Goal: Check status: Check status

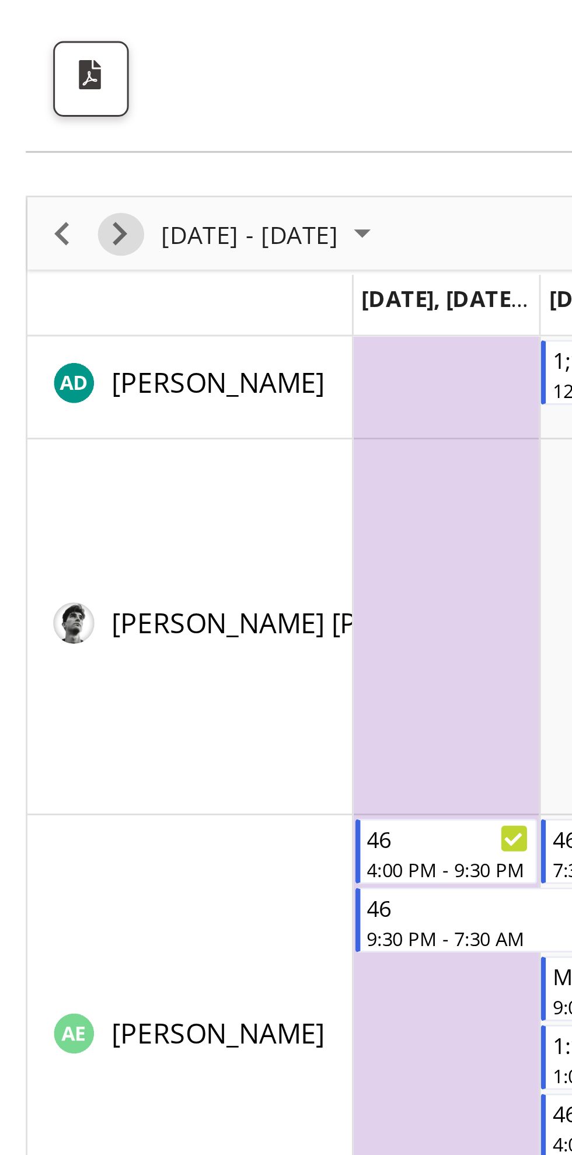
click at [46, 182] on span "Next" at bounding box center [41, 179] width 14 height 15
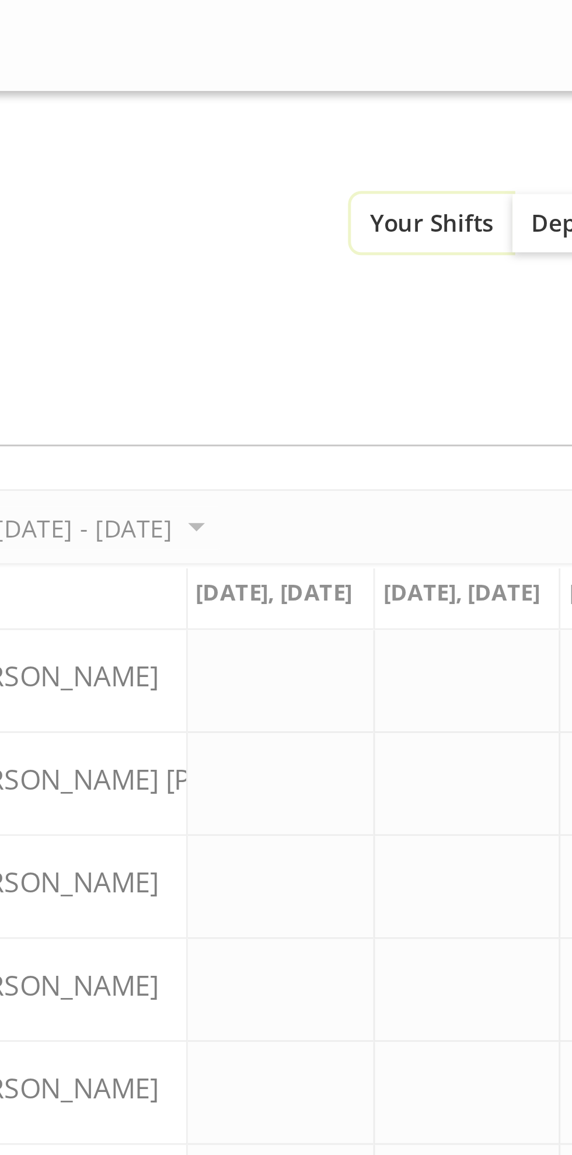
click at [198, 77] on span "Your Shifts" at bounding box center [203, 75] width 42 height 11
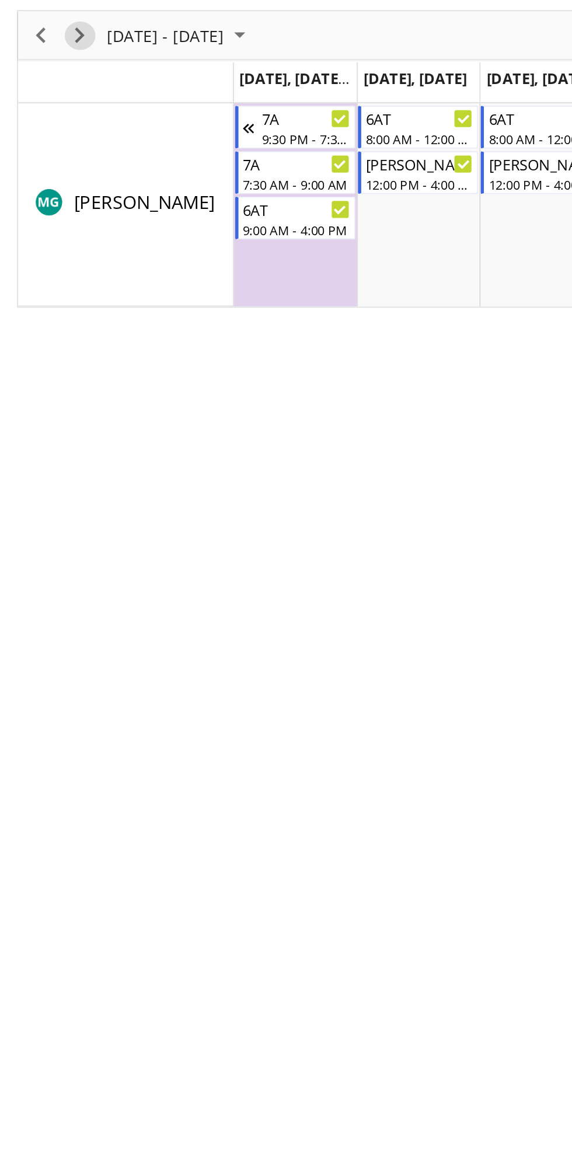
click at [44, 179] on span "Next" at bounding box center [41, 179] width 14 height 15
